Goal: Task Accomplishment & Management: Manage account settings

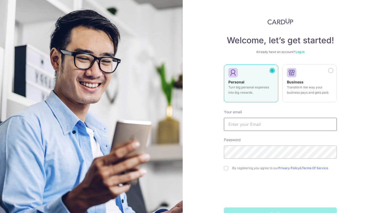
scroll to position [16, 0]
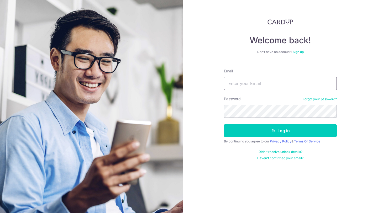
click at [259, 80] on input "Email" at bounding box center [280, 83] width 113 height 13
type input "irawant@gmail.com"
click at [224, 124] on button "Log in" at bounding box center [280, 130] width 113 height 13
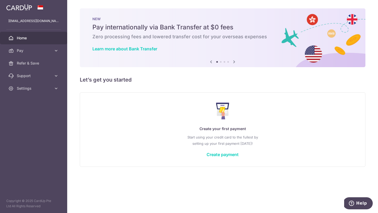
click at [234, 61] on icon at bounding box center [234, 62] width 6 height 7
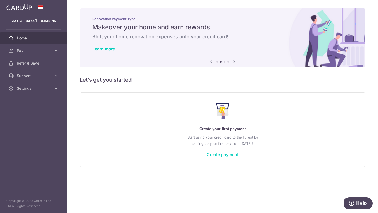
click at [234, 61] on icon at bounding box center [234, 62] width 6 height 7
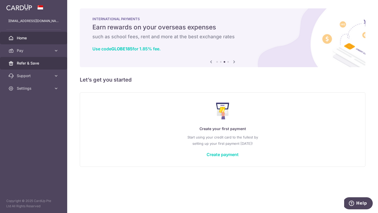
click at [40, 62] on span "Refer & Save" at bounding box center [34, 63] width 35 height 5
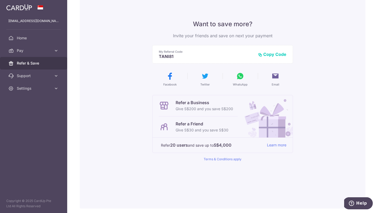
scroll to position [31, 0]
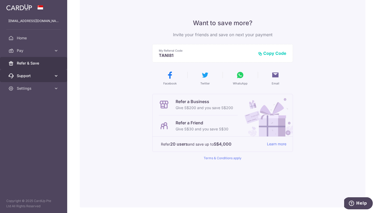
click at [53, 76] on link "Support" at bounding box center [33, 76] width 67 height 13
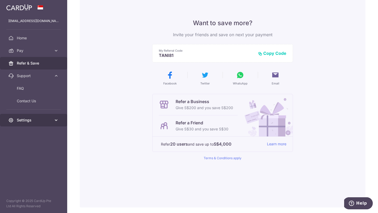
click at [55, 123] on link "Settings" at bounding box center [33, 120] width 67 height 13
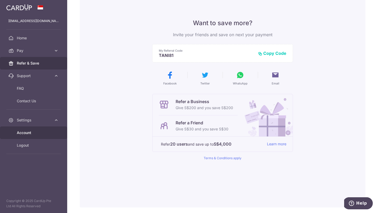
click at [39, 131] on span "Account" at bounding box center [34, 132] width 35 height 5
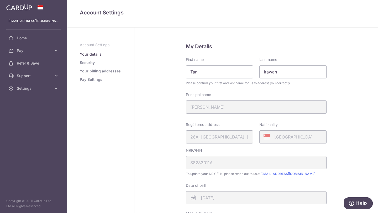
click at [89, 64] on link "Security" at bounding box center [87, 62] width 15 height 5
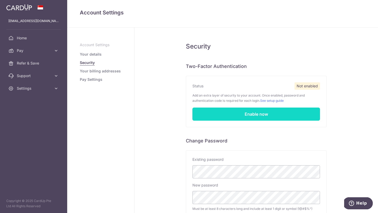
click at [255, 115] on link "Enable now" at bounding box center [256, 114] width 128 height 13
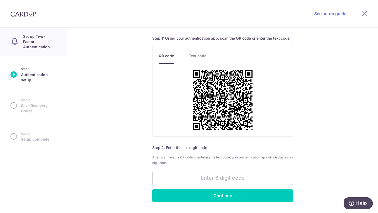
scroll to position [28, 0]
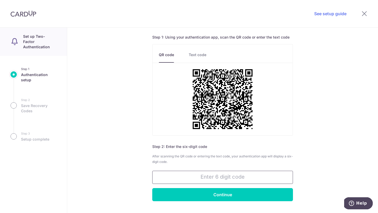
click at [240, 179] on input "text" at bounding box center [222, 177] width 141 height 13
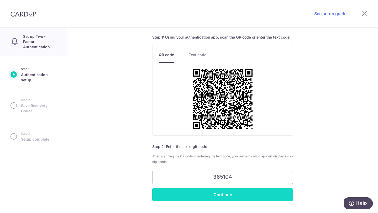
type input "365104"
click at [234, 196] on input "Continue" at bounding box center [222, 194] width 141 height 13
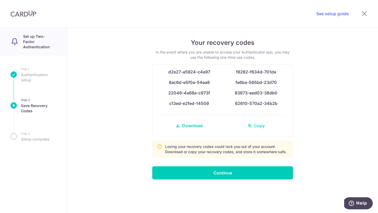
click at [255, 125] on span "Copy" at bounding box center [259, 126] width 11 height 6
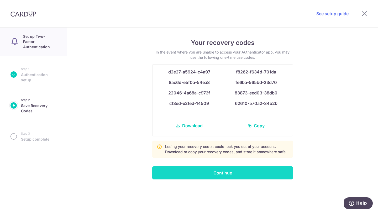
click at [226, 170] on input "Continue" at bounding box center [222, 172] width 141 height 13
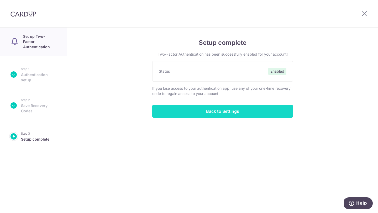
click at [239, 108] on input "Back to Settings" at bounding box center [222, 111] width 141 height 13
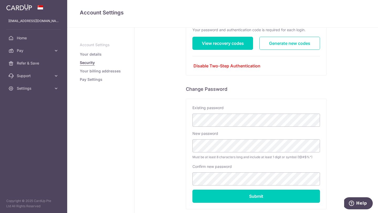
scroll to position [97, 0]
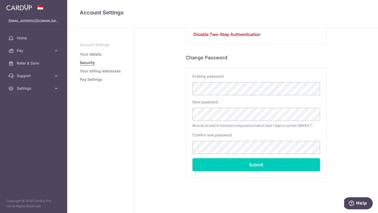
click at [111, 71] on link "Your billing addresses" at bounding box center [100, 70] width 41 height 5
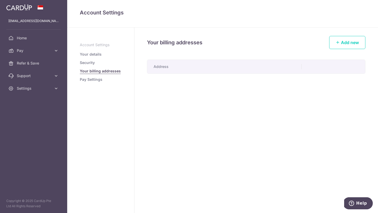
click at [98, 78] on link "Pay Settings" at bounding box center [91, 79] width 23 height 5
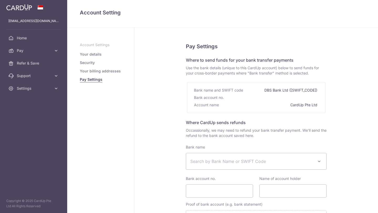
select select
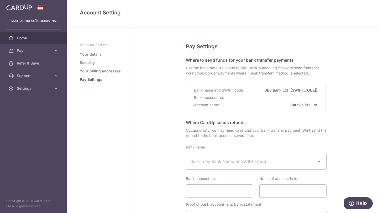
click at [35, 37] on span "Home" at bounding box center [34, 37] width 35 height 5
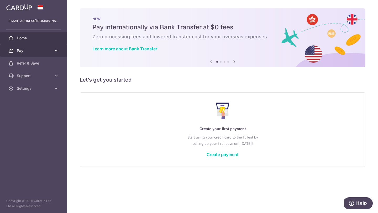
click at [31, 51] on span "Pay" at bounding box center [34, 50] width 35 height 5
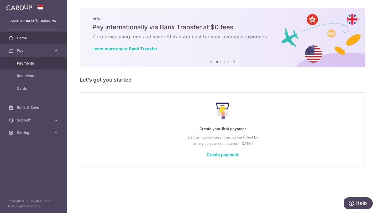
click at [29, 64] on span "Payments" at bounding box center [34, 63] width 35 height 5
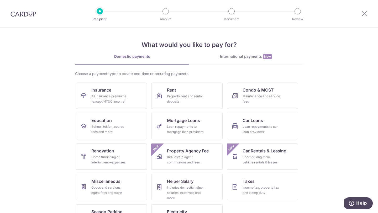
scroll to position [22, 0]
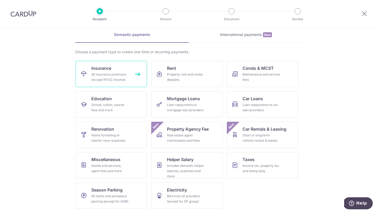
click at [114, 81] on div "All insurance premiums (except NTUC Income)" at bounding box center [110, 77] width 38 height 10
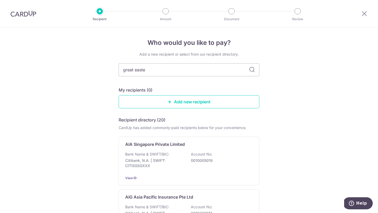
type input "great [DATE]"
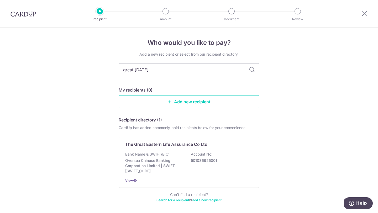
type input "great eastern"
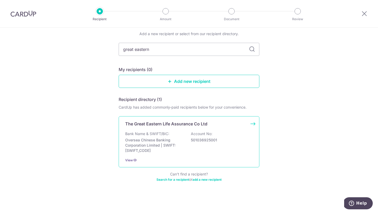
click at [163, 133] on p "Bank Name & SWIFT/BIC:" at bounding box center [147, 133] width 44 height 5
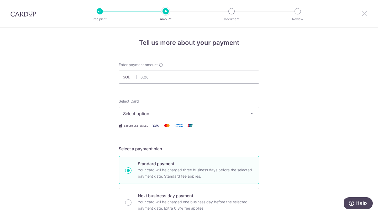
click at [366, 15] on icon at bounding box center [364, 13] width 6 height 7
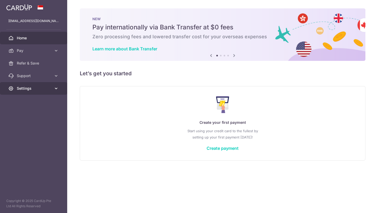
click at [56, 90] on icon at bounding box center [56, 88] width 5 height 5
